Goal: Find specific page/section: Find specific page/section

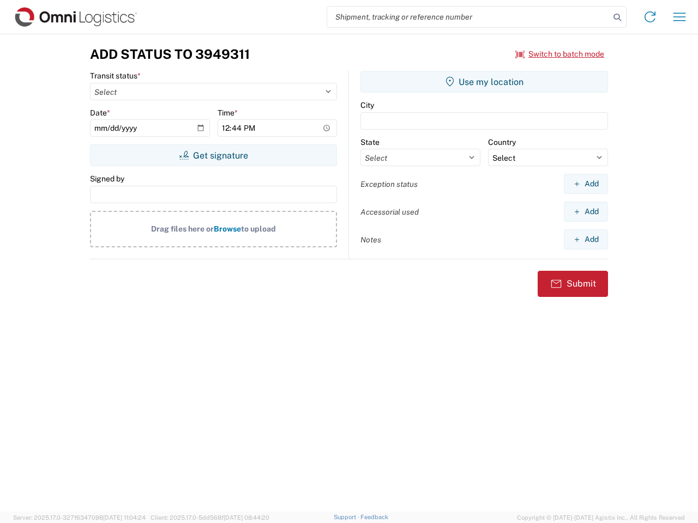
click at [468, 17] on input "search" at bounding box center [468, 17] width 282 height 21
click at [617, 17] on icon at bounding box center [617, 17] width 15 height 15
click at [650, 17] on icon at bounding box center [649, 16] width 17 height 17
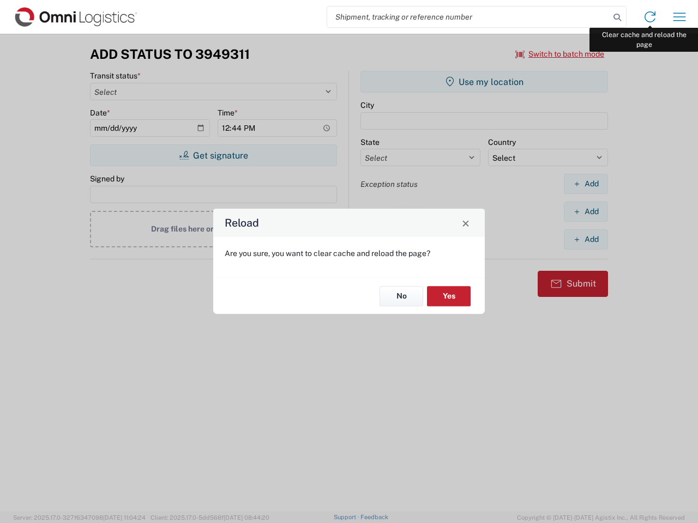
click at [679, 17] on div "Reload Are you sure, you want to clear cache and reload the page? No Yes" at bounding box center [349, 261] width 698 height 523
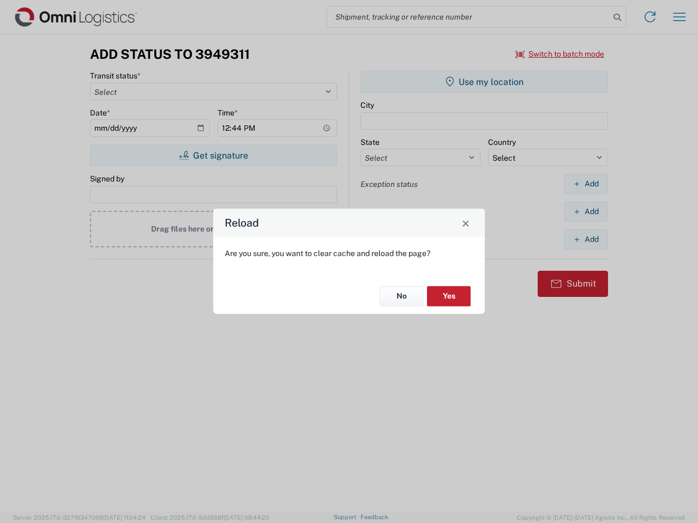
click at [560, 54] on div "Reload Are you sure, you want to clear cache and reload the page? No Yes" at bounding box center [349, 261] width 698 height 523
click at [213, 155] on div "Reload Are you sure, you want to clear cache and reload the page? No Yes" at bounding box center [349, 261] width 698 height 523
click at [484, 82] on div "Reload Are you sure, you want to clear cache and reload the page? No Yes" at bounding box center [349, 261] width 698 height 523
click at [586, 184] on div "Reload Are you sure, you want to clear cache and reload the page? No Yes" at bounding box center [349, 261] width 698 height 523
click at [586, 212] on div "Reload Are you sure, you want to clear cache and reload the page? No Yes" at bounding box center [349, 261] width 698 height 523
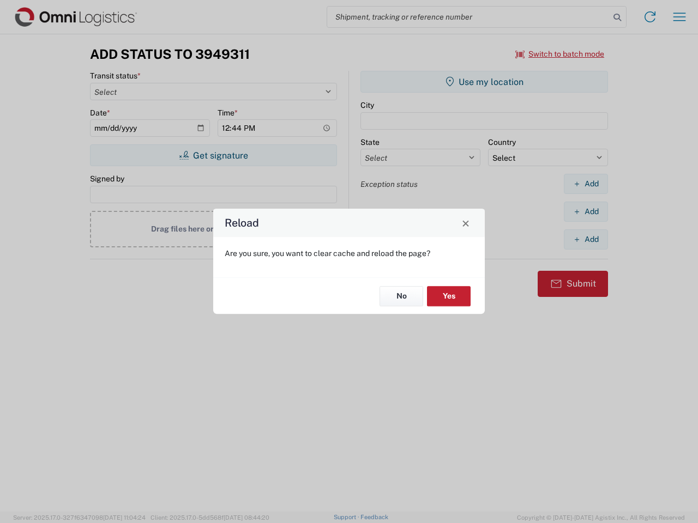
click at [586, 239] on div "Reload Are you sure, you want to clear cache and reload the page? No Yes" at bounding box center [349, 261] width 698 height 523
